Goal: Task Accomplishment & Management: Use online tool/utility

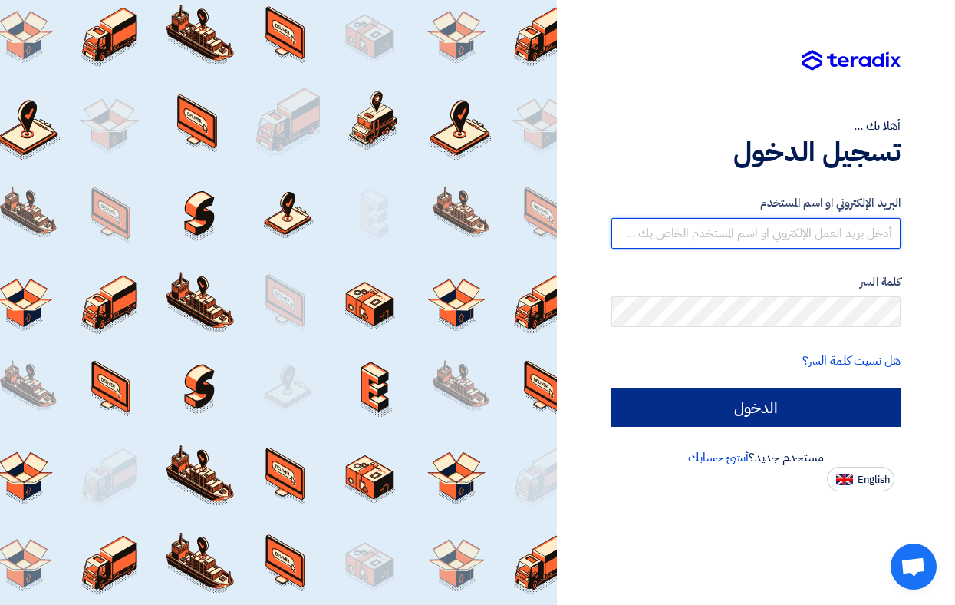
type input "[DOMAIN_NAME][EMAIL_ADDRESS][DOMAIN_NAME]"
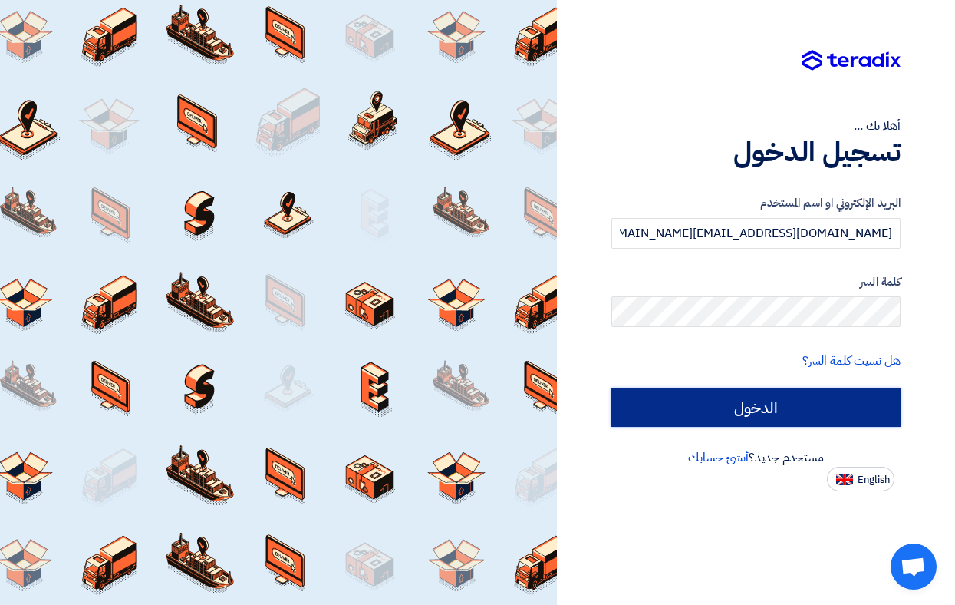
click at [796, 408] on input "الدخول" at bounding box center [755, 407] width 289 height 38
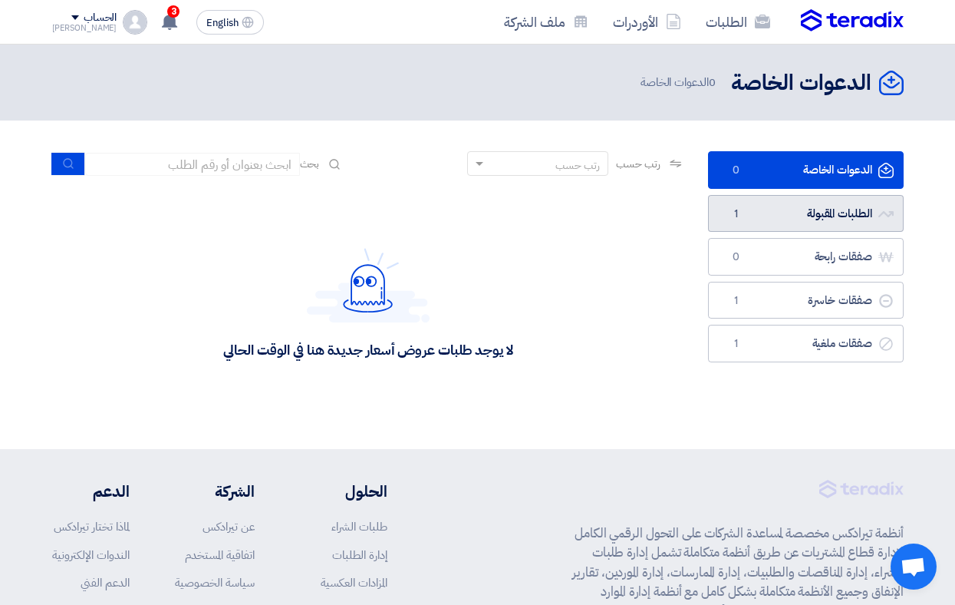
click at [831, 214] on link "الطلبات المقبولة الطلبات المقبولة 1" at bounding box center [806, 214] width 196 height 38
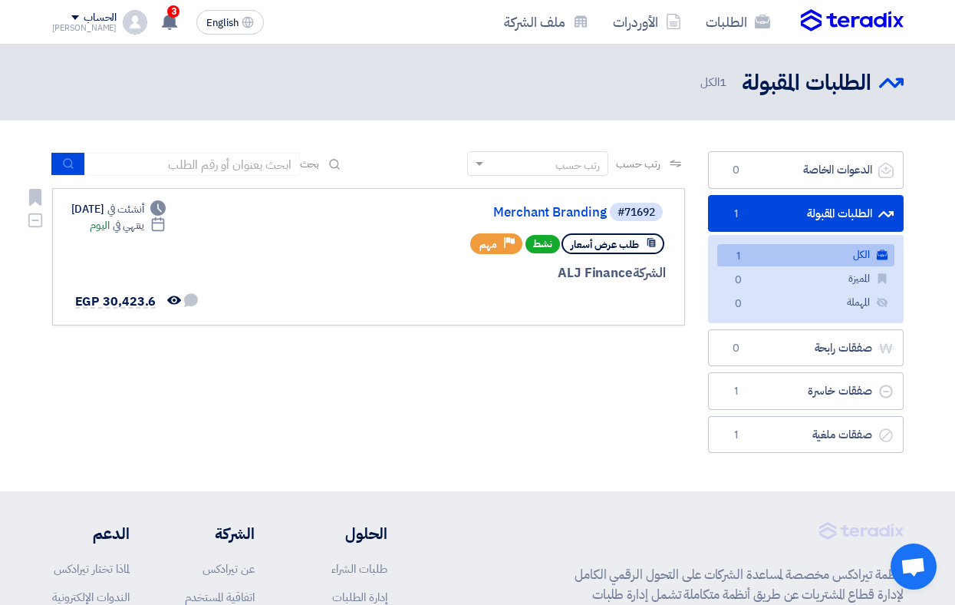
click at [619, 245] on span "طلب عرض أسعار" at bounding box center [605, 244] width 68 height 15
click at [162, 18] on use at bounding box center [169, 21] width 15 height 17
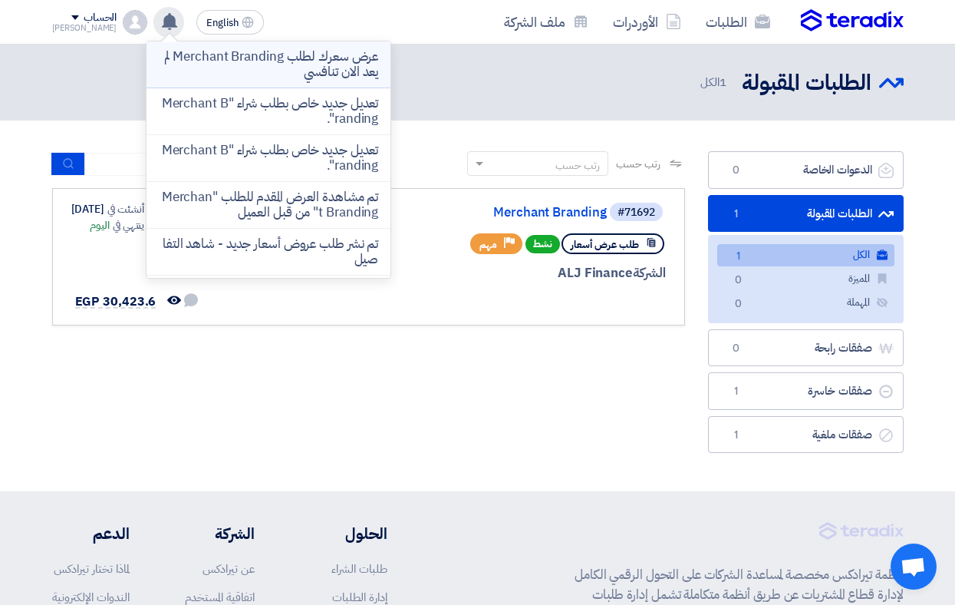
click at [260, 63] on p "عرض سعرك لطلب Merchant Branding لم يعد الان تنافسي" at bounding box center [268, 64] width 219 height 31
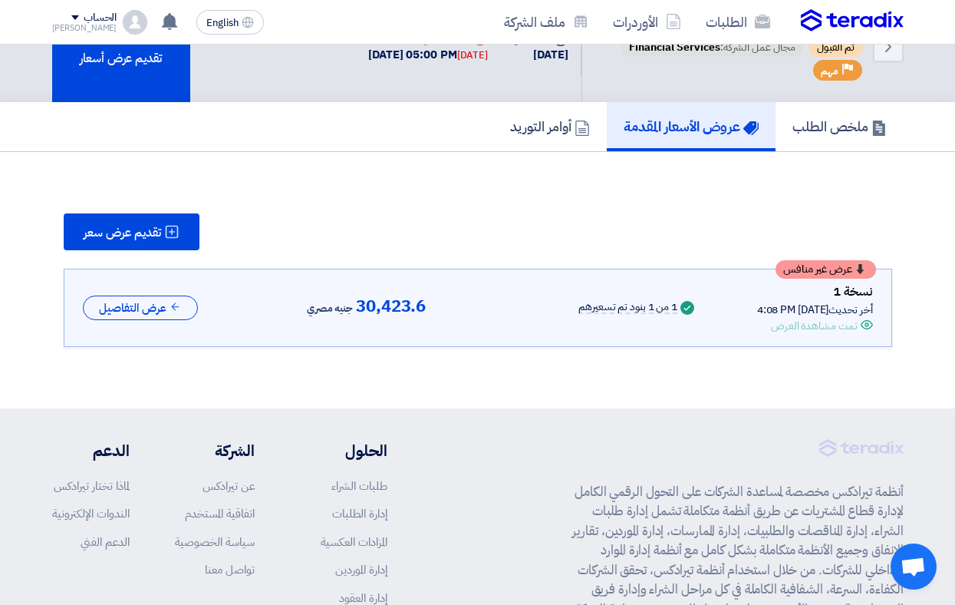
scroll to position [58, 0]
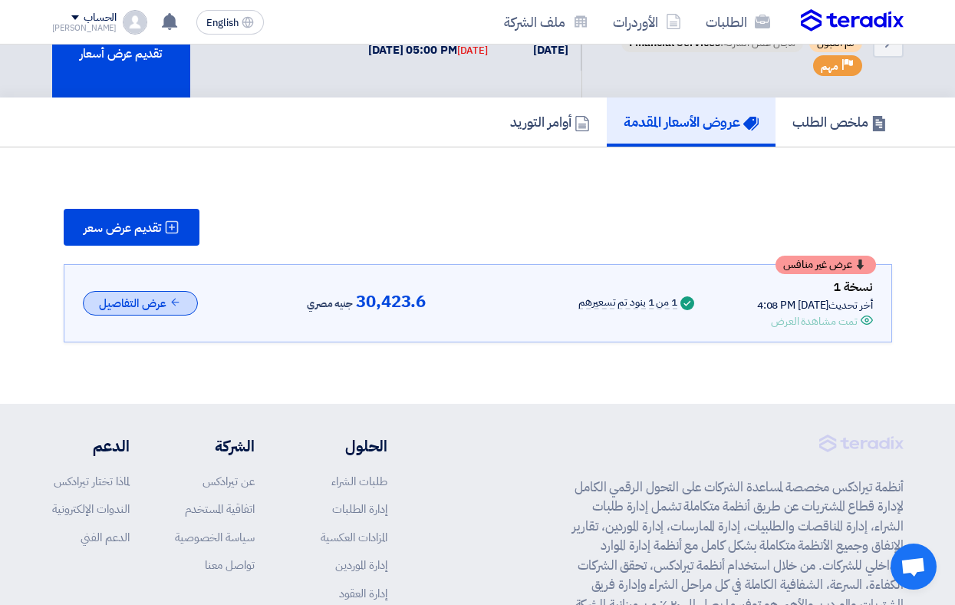
click at [143, 305] on button "عرض التفاصيل" at bounding box center [140, 303] width 115 height 25
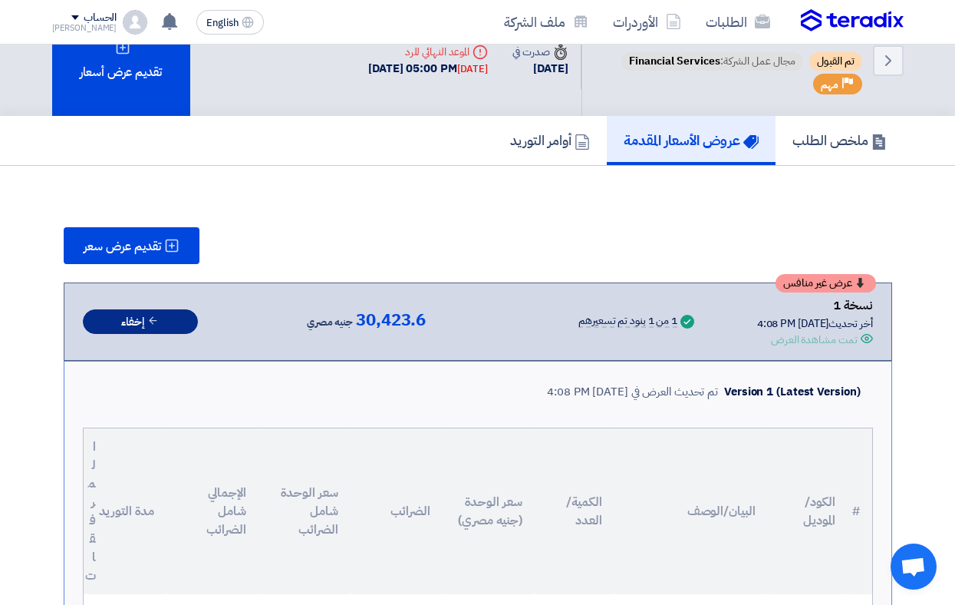
scroll to position [26, 0]
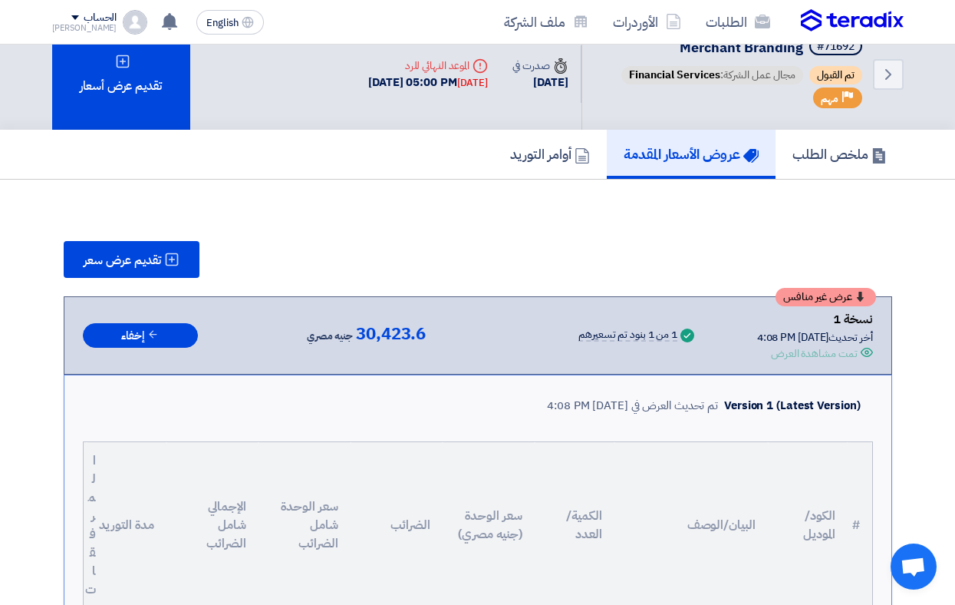
click at [689, 154] on h5 "عروض الأسعار المقدمة" at bounding box center [691, 154] width 135 height 18
